Goal: Task Accomplishment & Management: Manage account settings

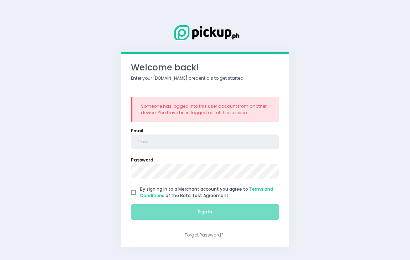
click at [177, 139] on input "email" at bounding box center [205, 142] width 148 height 15
type input "[EMAIL_ADDRESS][DOMAIN_NAME]"
click at [131, 192] on input "By signing in to a Merchant account you agree to Terms and Conditions of the Be…" at bounding box center [133, 192] width 13 height 13
checkbox input "true"
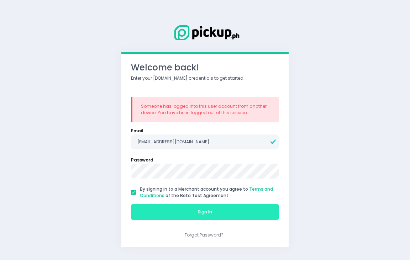
click at [152, 204] on button "Sign In" at bounding box center [205, 212] width 148 height 16
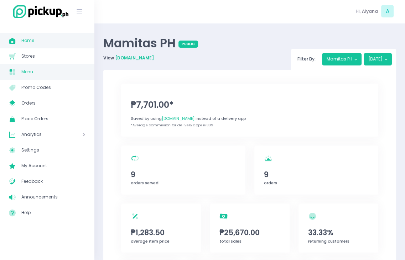
click at [38, 74] on span "Menu" at bounding box center [53, 71] width 64 height 9
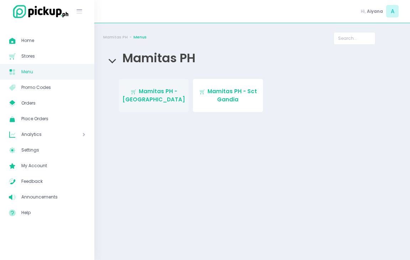
click at [137, 100] on link "Stockholm-icons / Shopping / Cart1 Created with Sketch. Mamitas PH - [GEOGRAPHI…" at bounding box center [154, 95] width 70 height 33
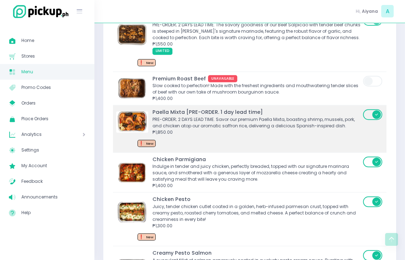
scroll to position [399, 0]
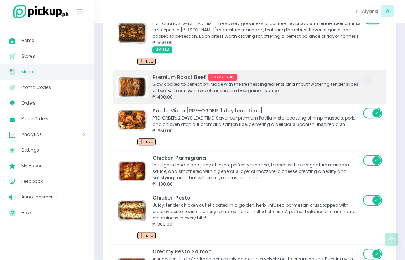
click at [373, 79] on span at bounding box center [373, 79] width 20 height 11
click at [7, 74] on input "checkbox" at bounding box center [7, 74] width 0 height 0
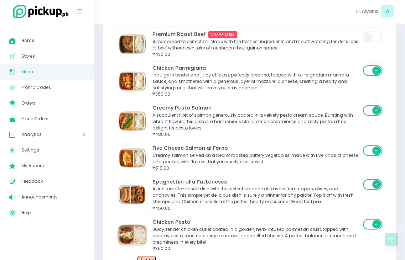
scroll to position [812, 0]
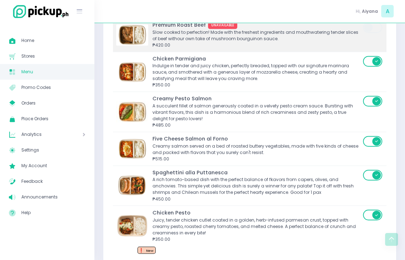
click at [375, 30] on span at bounding box center [373, 27] width 20 height 11
click at [7, 21] on input "checkbox" at bounding box center [7, 21] width 0 height 0
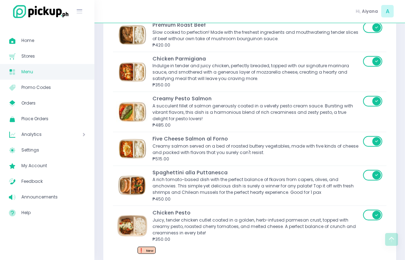
click at [32, 72] on span "Menu" at bounding box center [53, 71] width 64 height 9
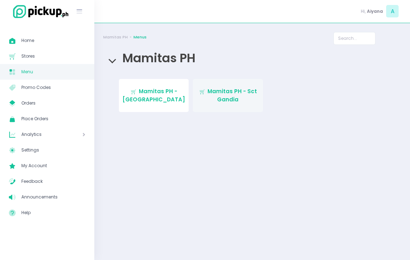
click at [214, 95] on span "Mamitas PH - Sct Gandia" at bounding box center [233, 96] width 50 height 16
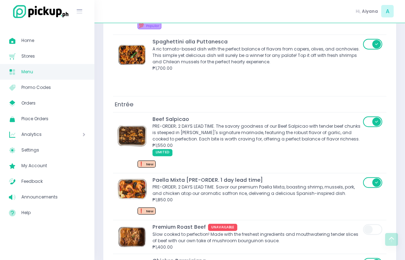
scroll to position [313, 0]
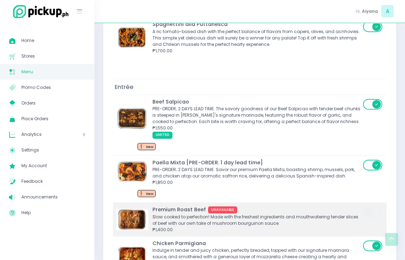
click at [378, 213] on span at bounding box center [373, 212] width 20 height 11
click at [7, 206] on input "checkbox" at bounding box center [7, 206] width 0 height 0
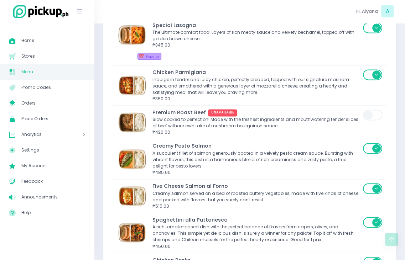
scroll to position [798, 0]
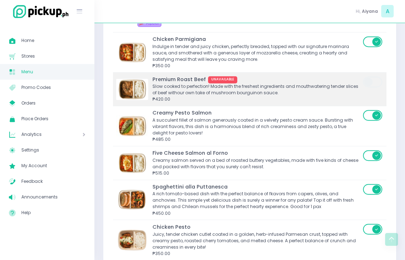
click at [376, 83] on span at bounding box center [373, 82] width 20 height 11
click at [7, 76] on input "checkbox" at bounding box center [7, 76] width 0 height 0
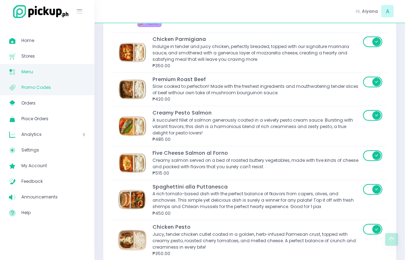
click at [58, 84] on span "Promo Codes" at bounding box center [53, 87] width 64 height 9
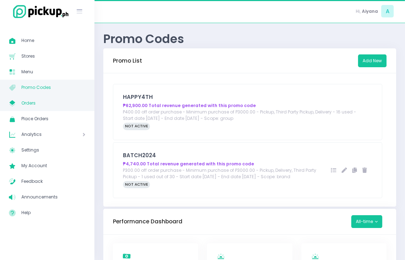
click at [51, 100] on span "Orders" at bounding box center [53, 103] width 64 height 9
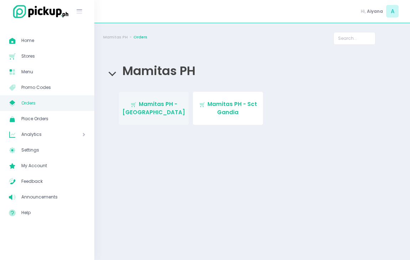
click at [152, 108] on span "Mamitas PH - [GEOGRAPHIC_DATA]" at bounding box center [154, 108] width 63 height 16
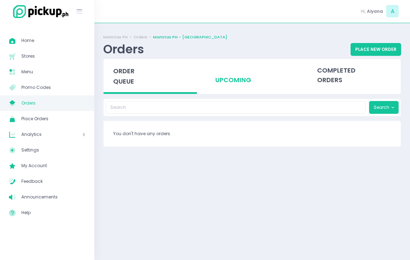
click at [234, 77] on div "upcoming" at bounding box center [252, 75] width 93 height 32
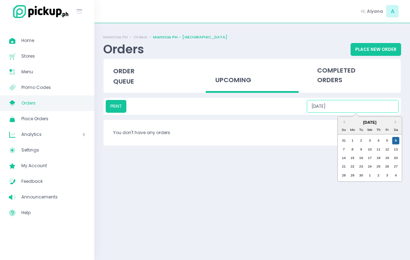
click at [346, 105] on input "[DATE]" at bounding box center [353, 106] width 92 height 13
click at [346, 150] on div "7" at bounding box center [343, 149] width 7 height 7
type input "[DATE]"
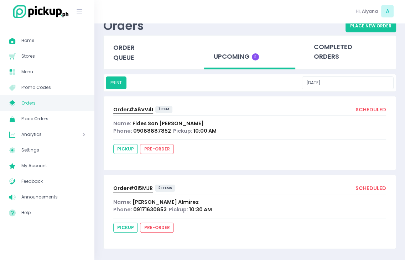
scroll to position [25, 0]
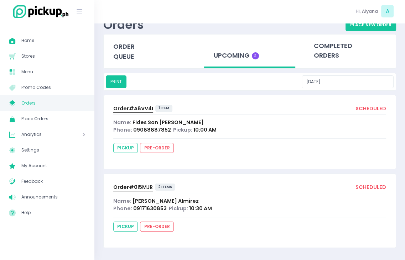
click at [142, 110] on span "Order# A8VV4I" at bounding box center [133, 108] width 40 height 7
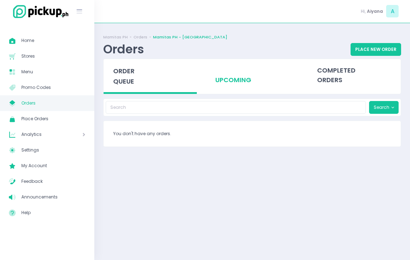
click at [243, 76] on div "upcoming" at bounding box center [252, 75] width 93 height 32
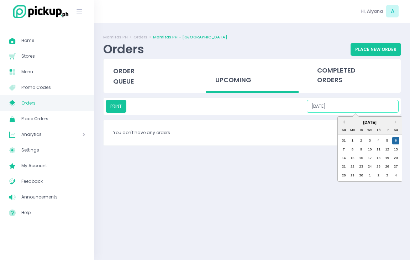
click at [358, 106] on input "[DATE]" at bounding box center [353, 106] width 92 height 13
click at [347, 148] on div "7" at bounding box center [343, 149] width 7 height 7
type input "[DATE]"
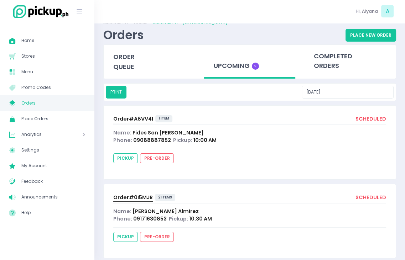
scroll to position [25, 0]
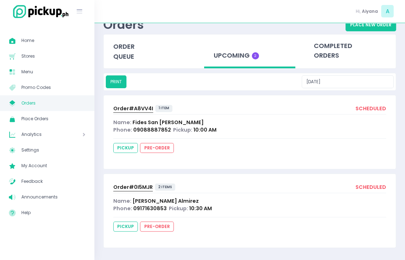
click at [125, 188] on span "Order# 0I5MJR" at bounding box center [133, 187] width 40 height 7
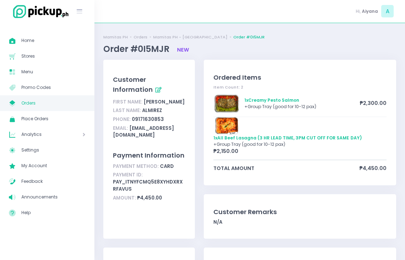
scroll to position [14, 0]
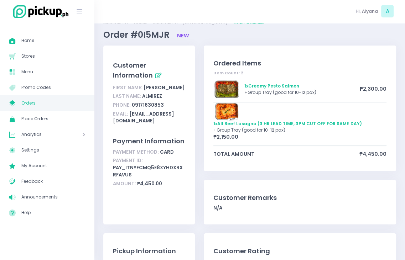
click at [36, 103] on span "Orders" at bounding box center [53, 103] width 64 height 9
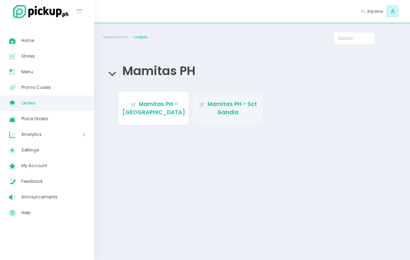
click at [229, 104] on span "Mamitas PH - Sct Gandia" at bounding box center [233, 108] width 50 height 16
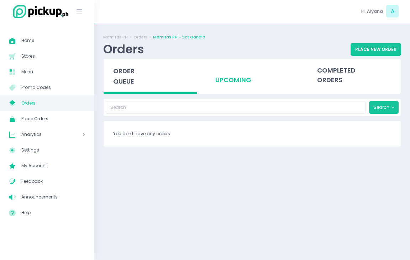
click at [239, 81] on div "upcoming" at bounding box center [252, 75] width 93 height 32
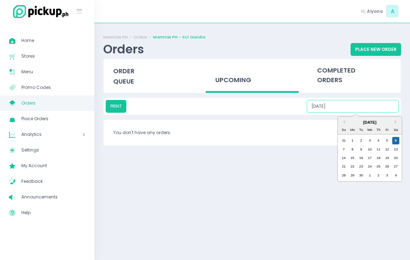
click at [354, 103] on input "[DATE]" at bounding box center [353, 106] width 92 height 13
click at [342, 150] on div "7" at bounding box center [343, 149] width 7 height 7
type input "[DATE]"
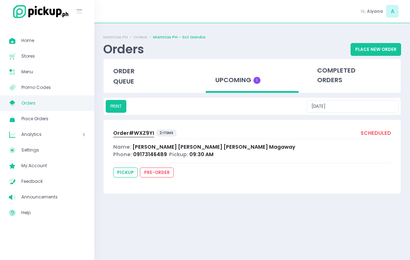
click at [138, 135] on span "Order# WXZ9YI" at bounding box center [133, 133] width 41 height 7
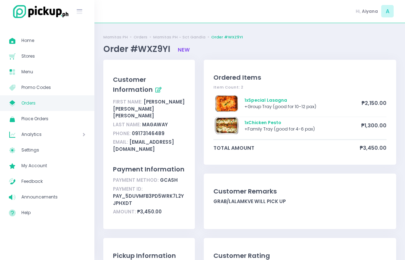
click at [31, 99] on span "Orders" at bounding box center [53, 103] width 64 height 9
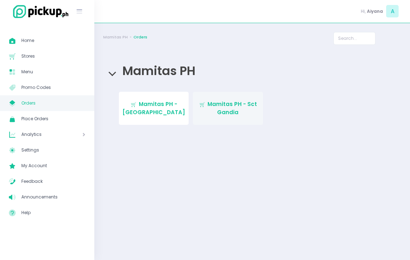
click at [220, 95] on link "Stockholm-icons / Shopping / Cart1 Created with Sketch. Mamitas PH - Sct Gandia" at bounding box center [228, 108] width 70 height 33
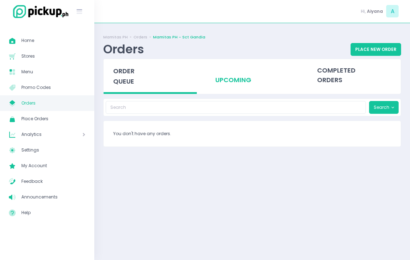
click at [235, 89] on div "upcoming" at bounding box center [252, 75] width 93 height 32
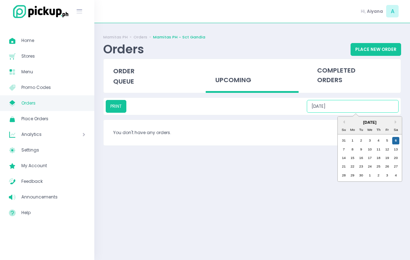
click at [366, 110] on input "[DATE]" at bounding box center [353, 106] width 92 height 13
click at [343, 148] on div "7" at bounding box center [343, 149] width 7 height 7
type input "[DATE]"
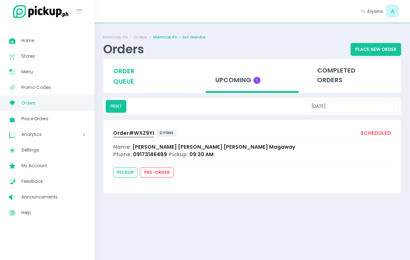
click at [117, 84] on span "order queue" at bounding box center [123, 76] width 21 height 19
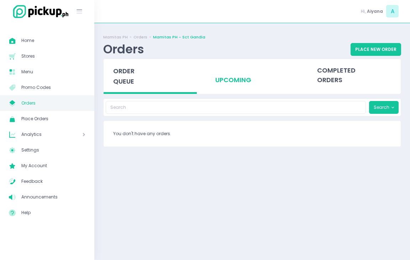
click at [225, 89] on div "upcoming" at bounding box center [252, 75] width 93 height 32
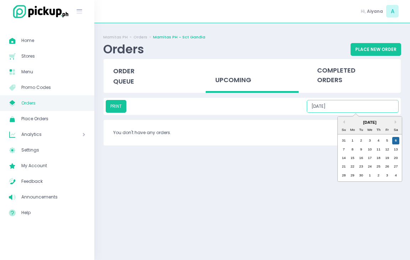
click at [350, 104] on input "[DATE]" at bounding box center [353, 106] width 92 height 13
click at [342, 150] on div "7" at bounding box center [343, 149] width 7 height 7
type input "[DATE]"
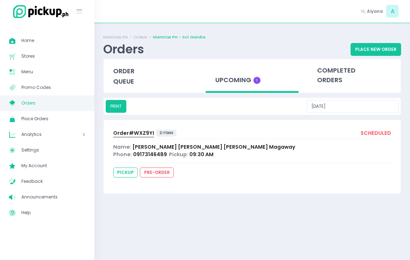
click at [139, 130] on span "Order# WXZ9YI" at bounding box center [133, 133] width 41 height 7
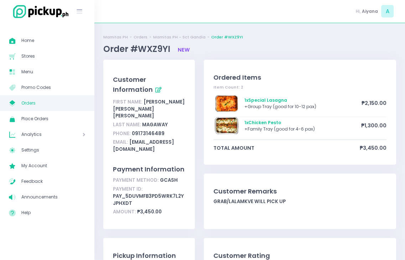
click at [33, 104] on span "Orders" at bounding box center [53, 103] width 64 height 9
